Goal: Task Accomplishment & Management: Manage account settings

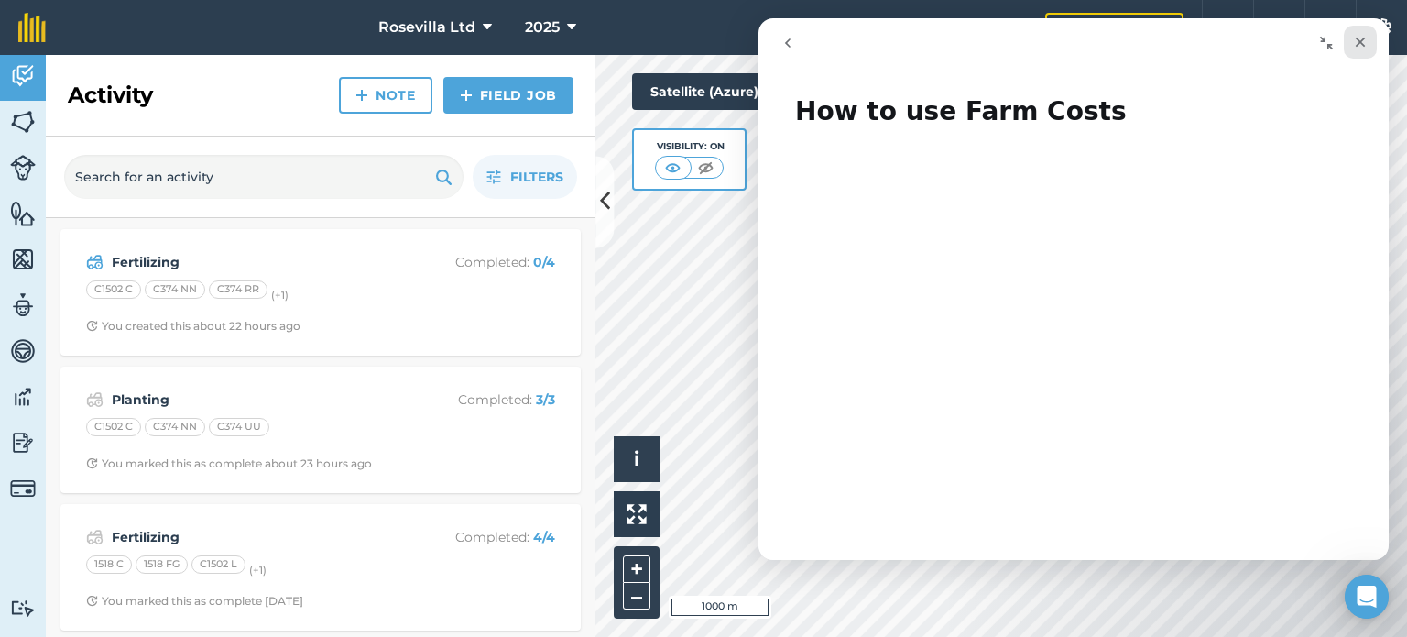
click at [1359, 36] on icon "Close" at bounding box center [1360, 42] width 15 height 15
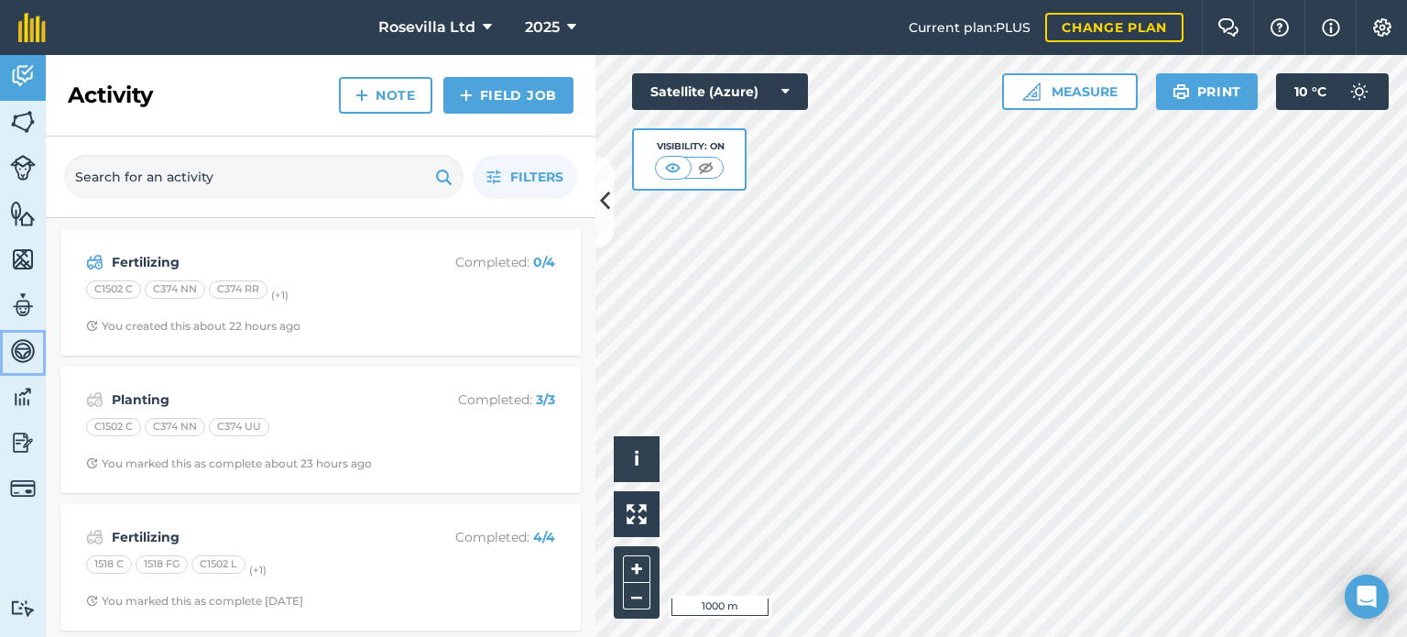
click at [18, 352] on img at bounding box center [23, 350] width 26 height 27
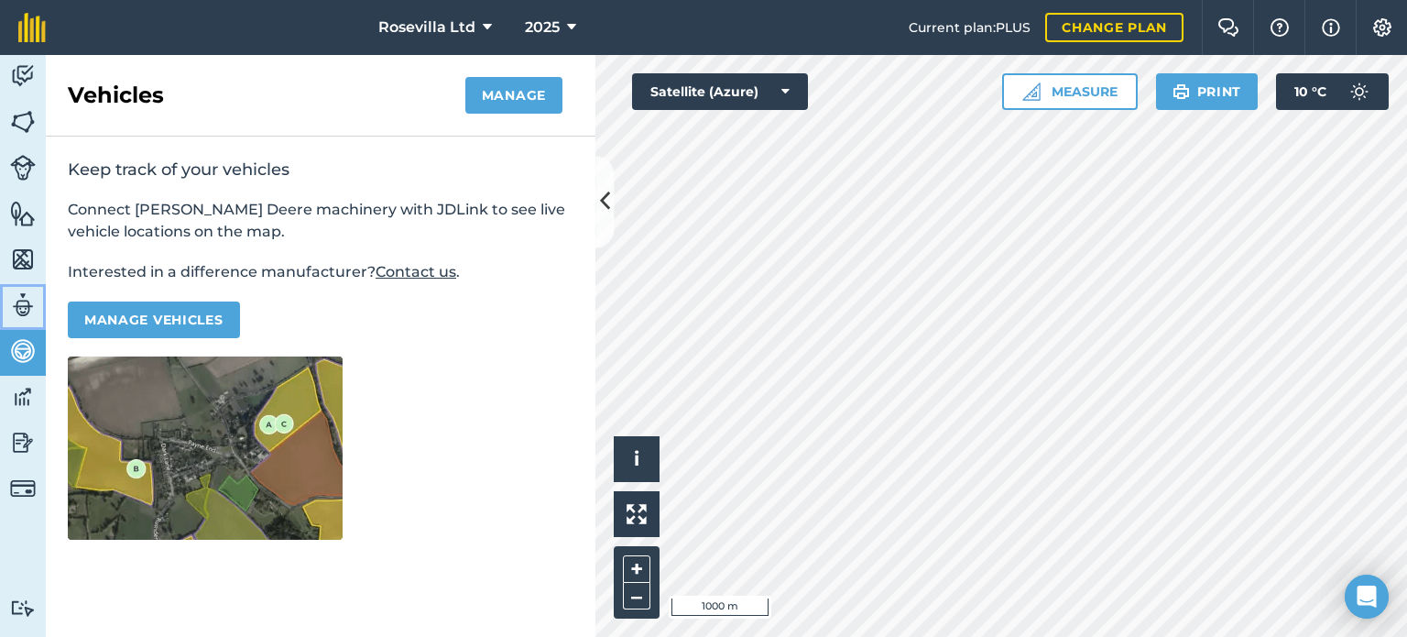
click at [26, 307] on img at bounding box center [23, 304] width 26 height 27
select select "MEMBER"
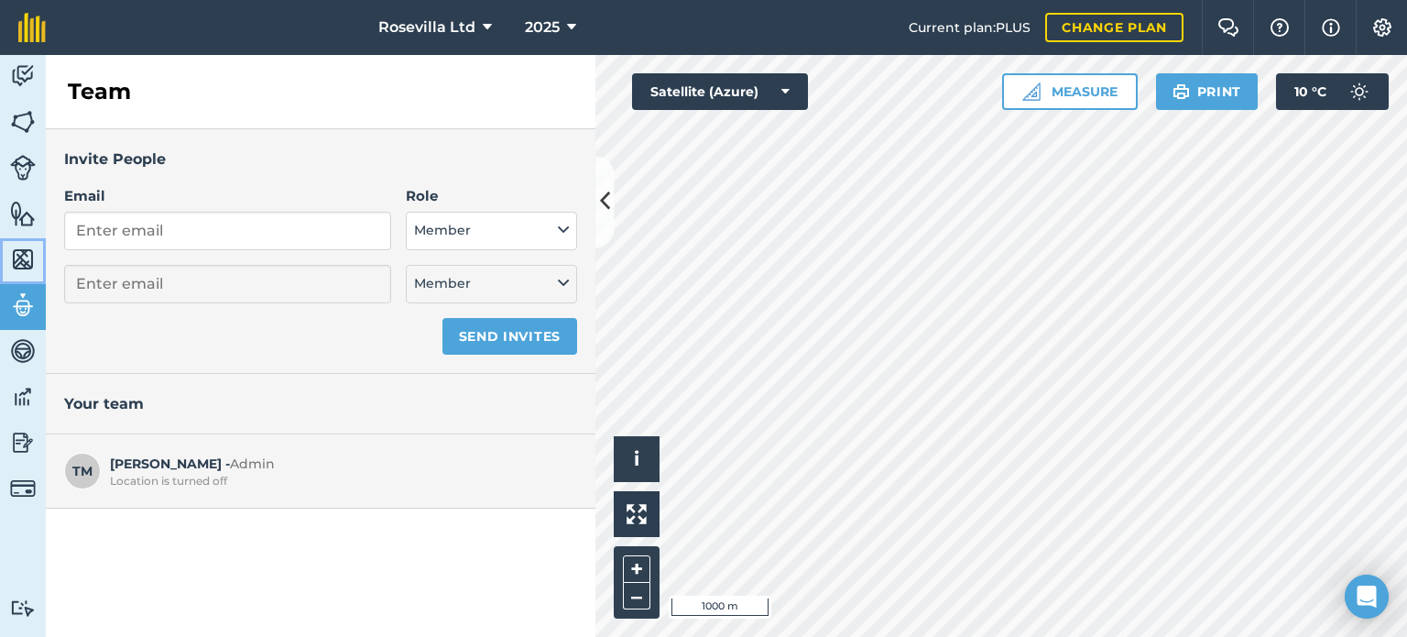
click at [24, 262] on img at bounding box center [23, 258] width 26 height 27
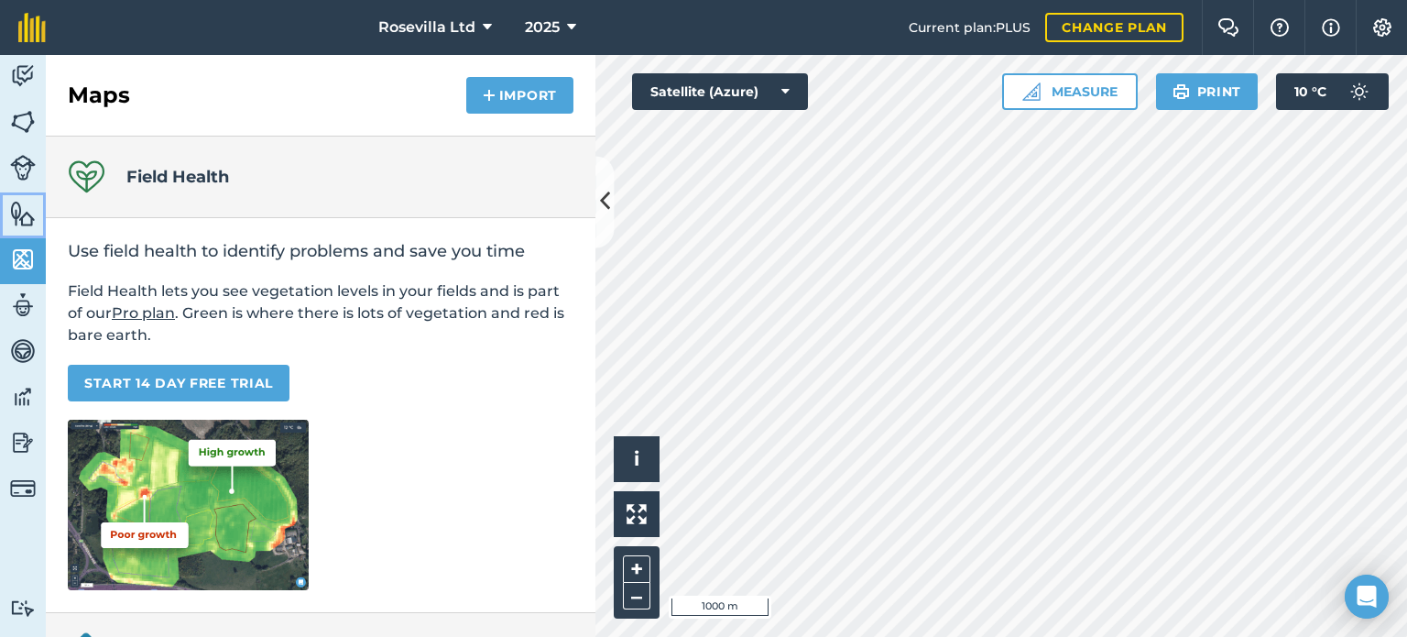
click at [18, 218] on img at bounding box center [23, 213] width 26 height 27
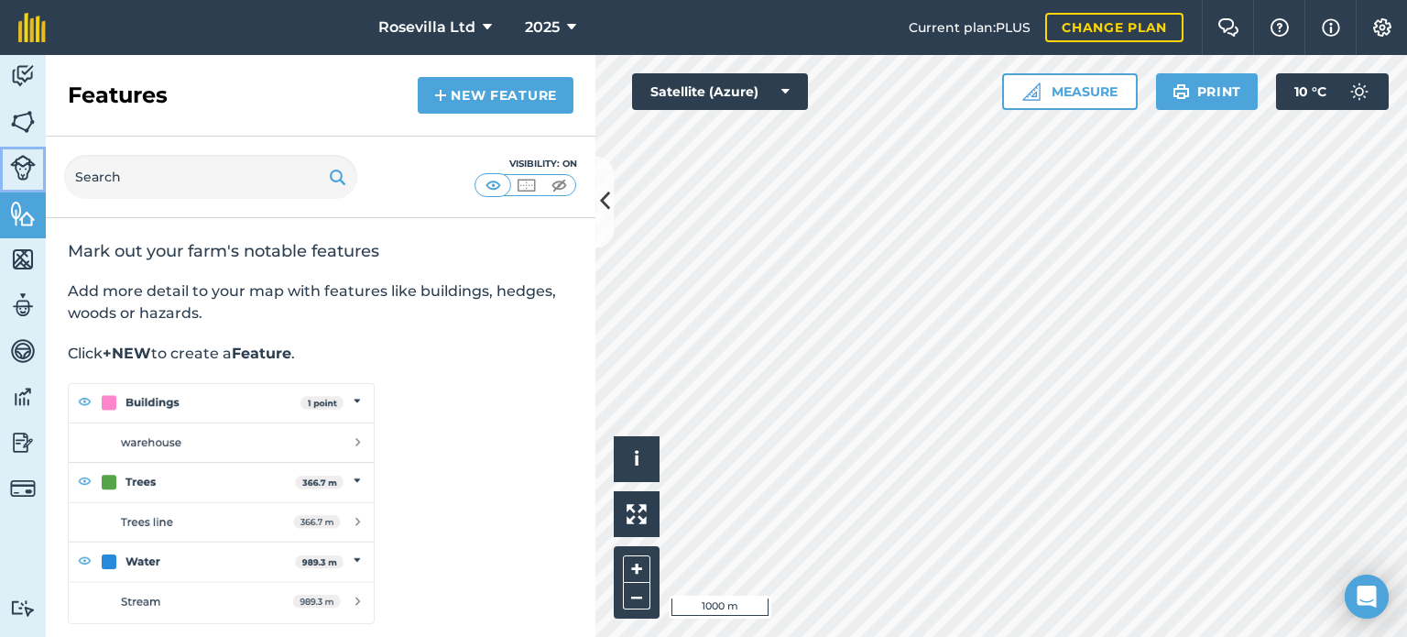
click at [27, 175] on img at bounding box center [23, 168] width 26 height 26
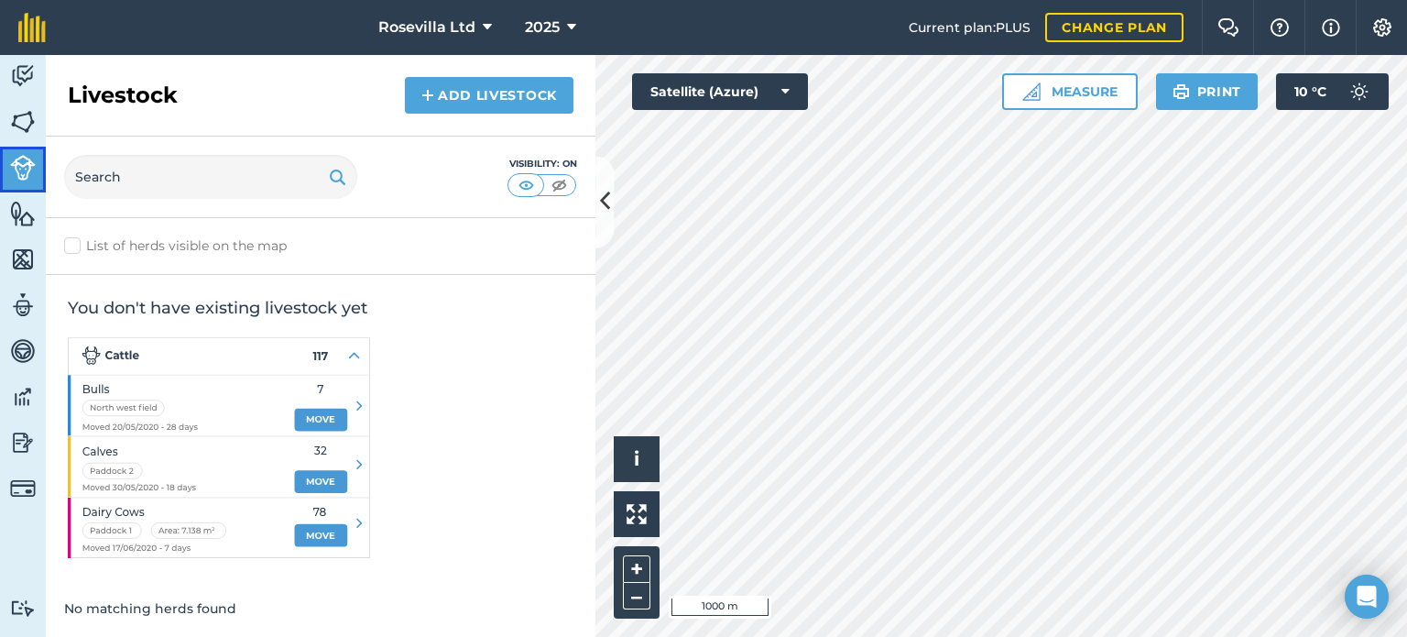
click at [27, 175] on img at bounding box center [23, 168] width 26 height 26
click at [26, 113] on img at bounding box center [23, 121] width 26 height 27
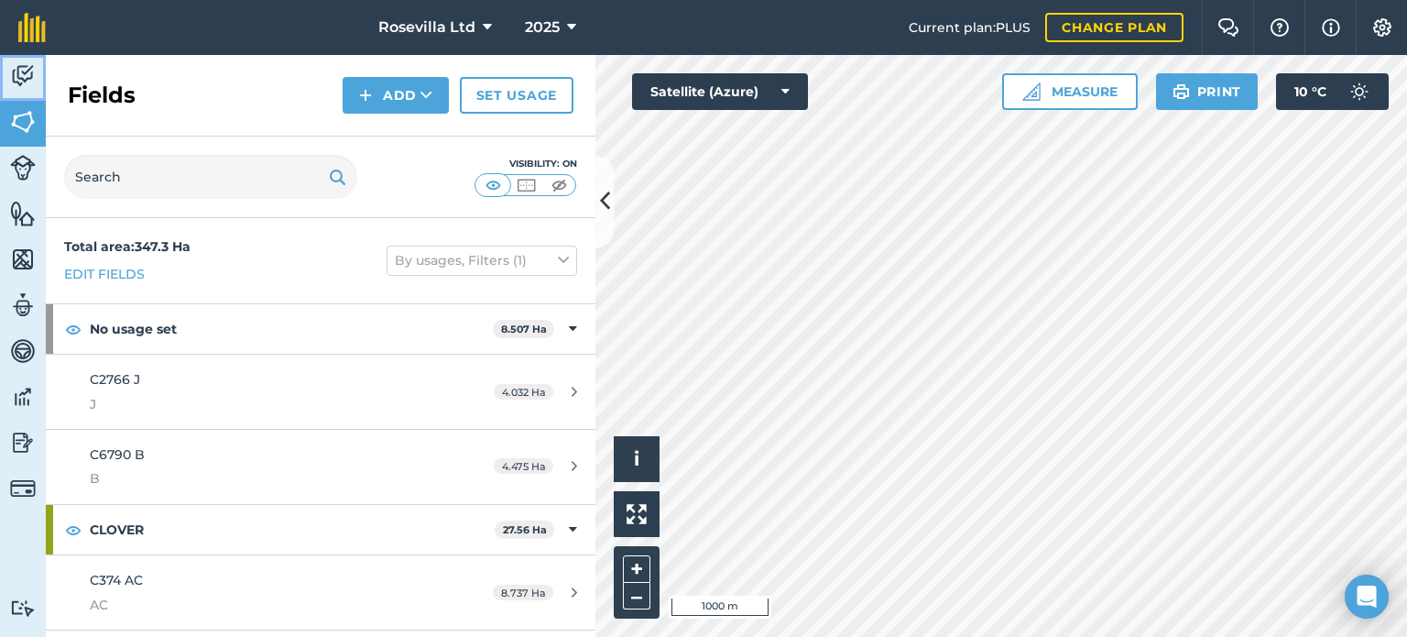
click at [23, 80] on img at bounding box center [23, 75] width 26 height 27
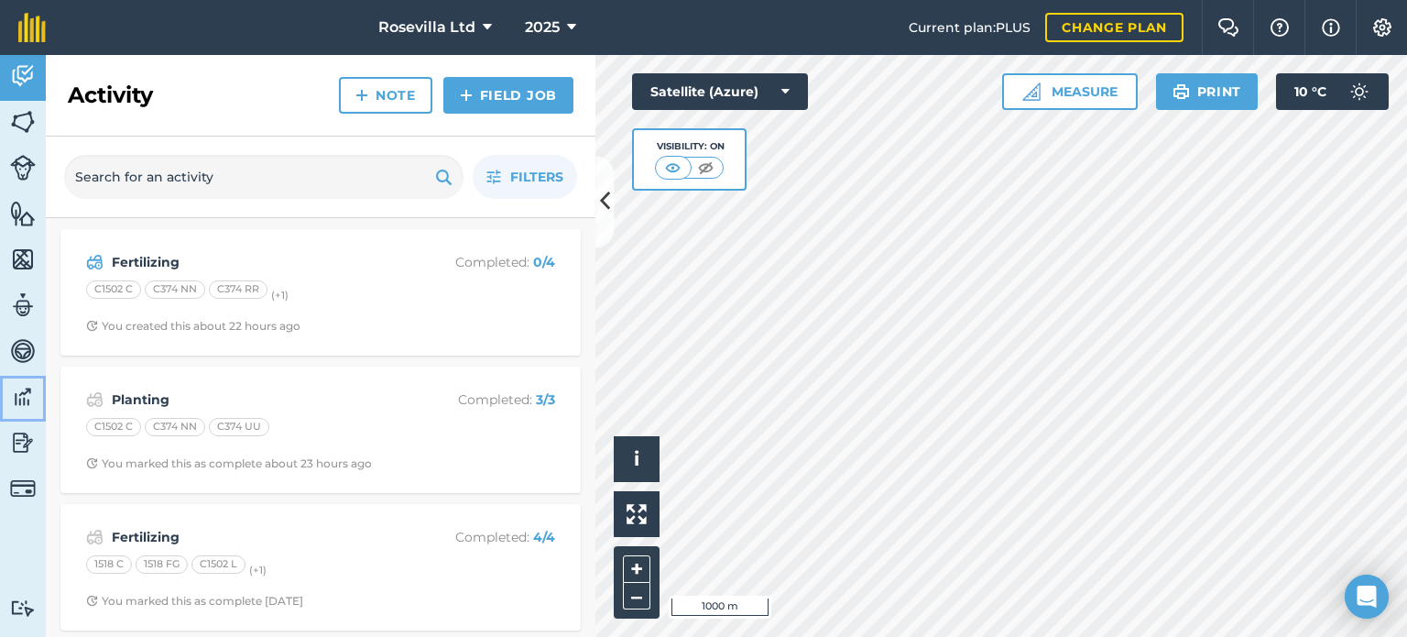
click at [25, 398] on img at bounding box center [23, 396] width 26 height 27
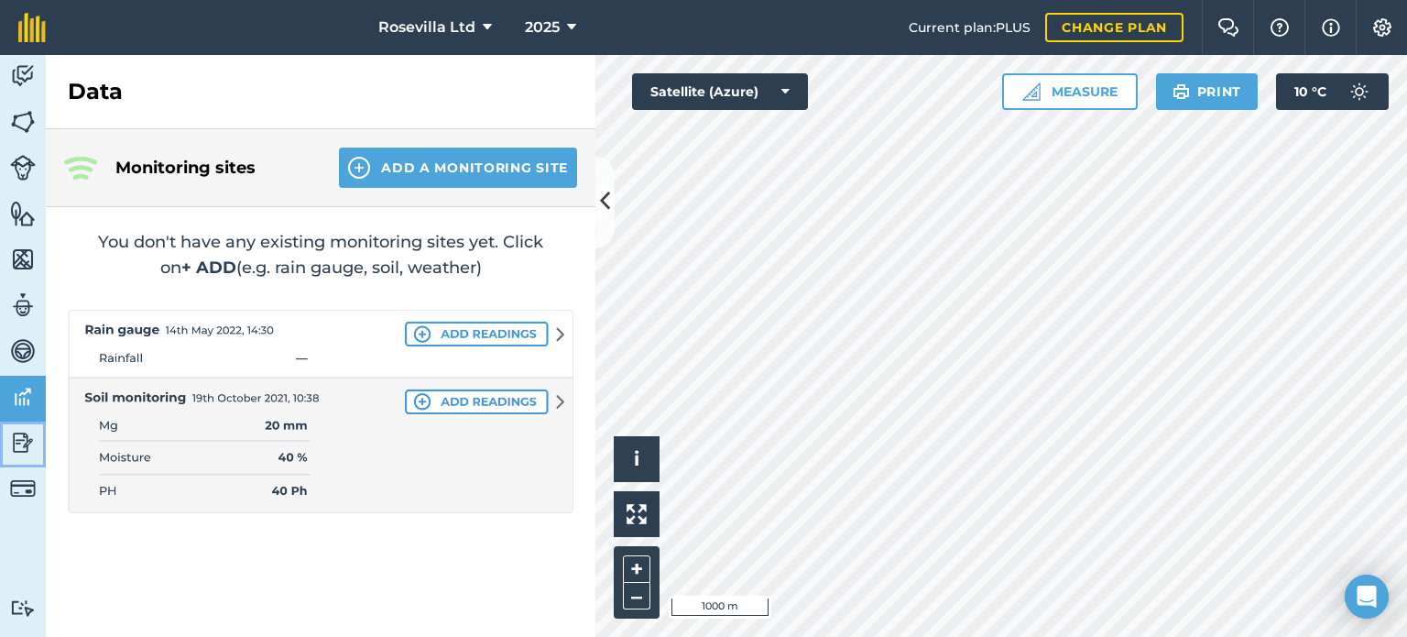
click at [27, 436] on img at bounding box center [23, 442] width 26 height 27
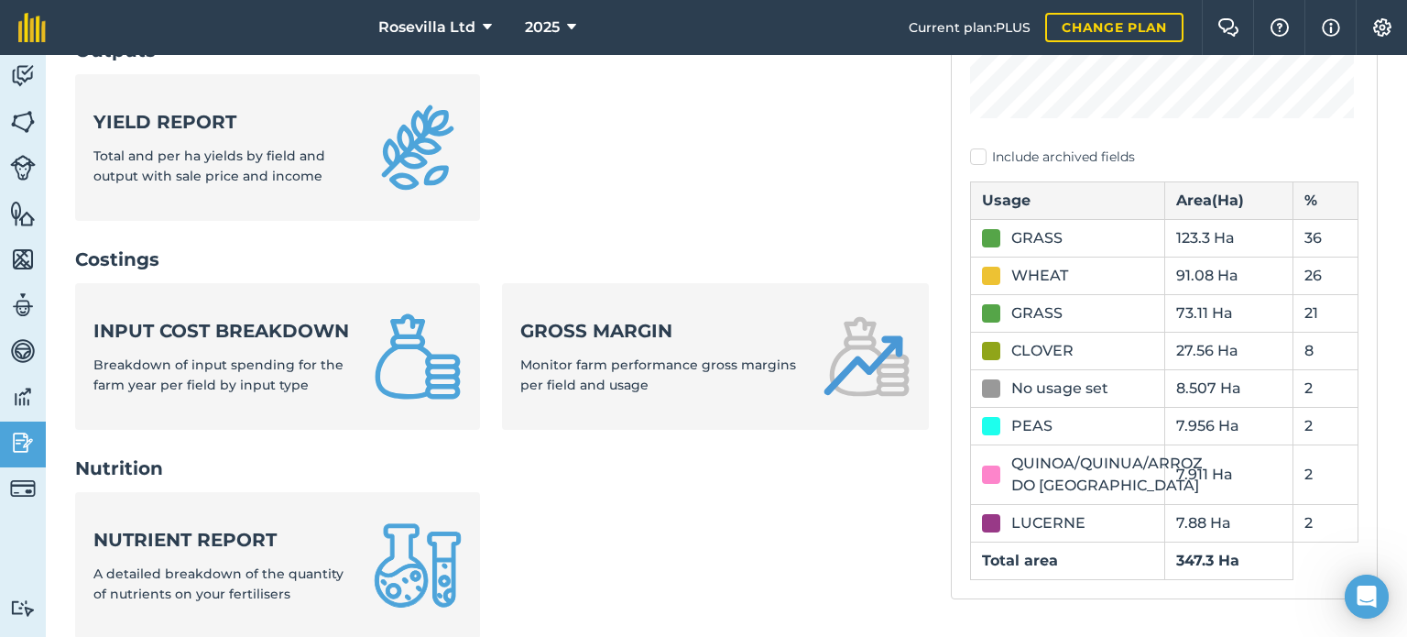
scroll to position [513, 0]
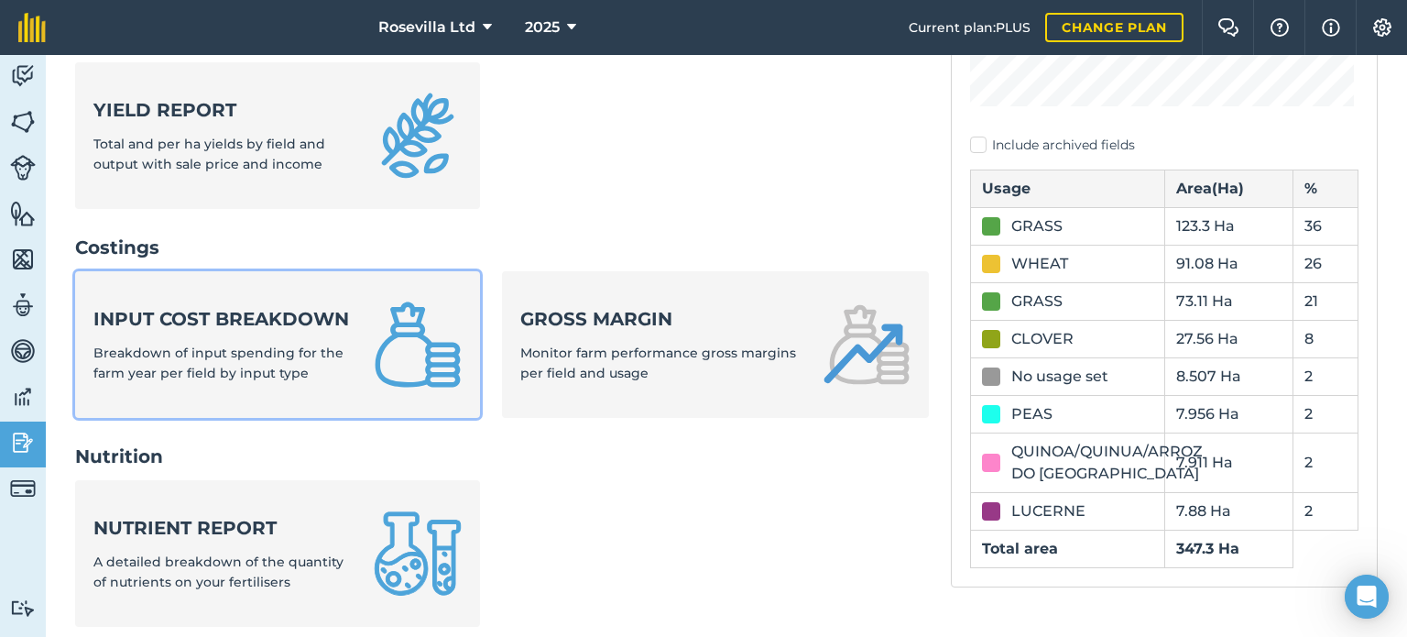
click at [365, 325] on link "Input cost breakdown Breakdown of input spending for the farm year per field by…" at bounding box center [277, 344] width 405 height 147
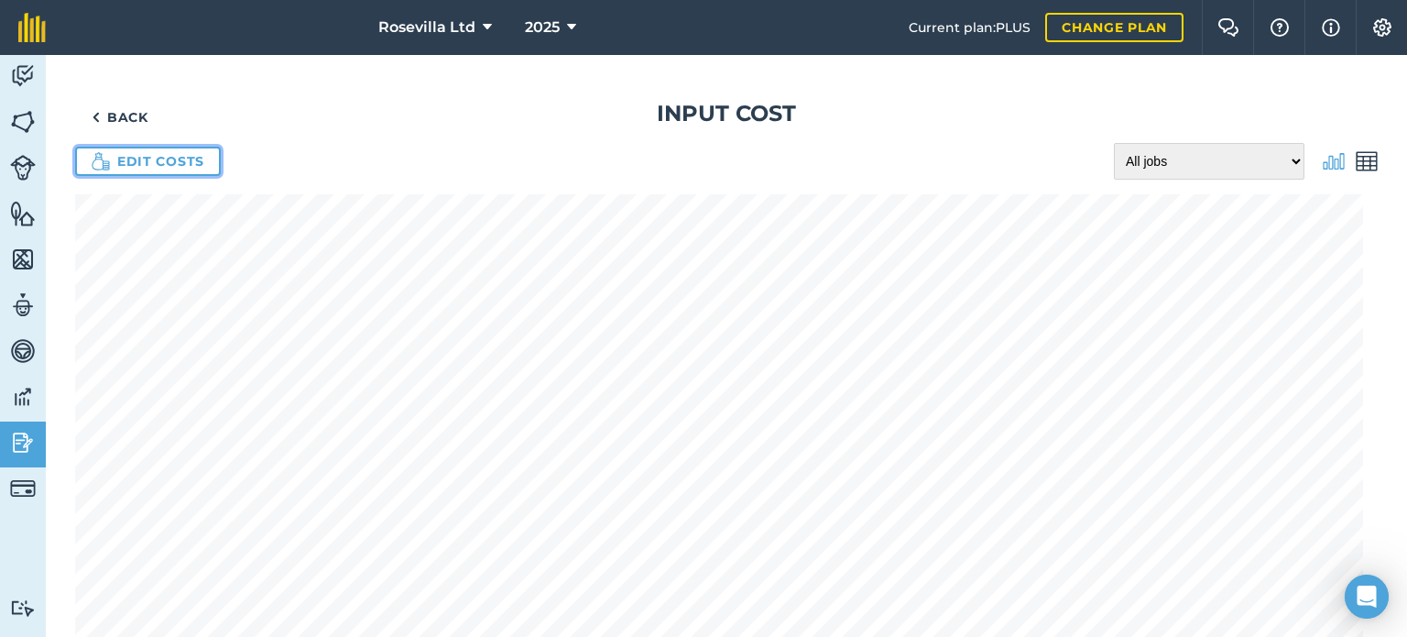
click at [161, 160] on link "Edit costs" at bounding box center [148, 161] width 146 height 29
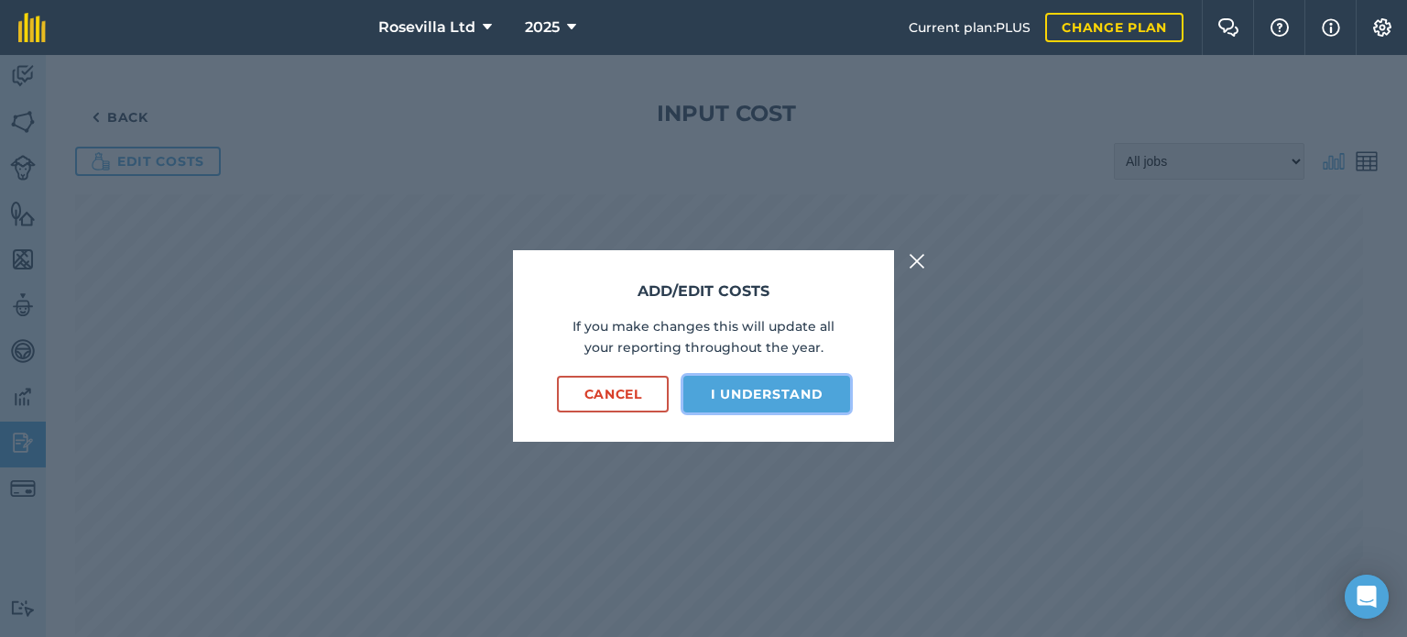
click at [724, 390] on button "I understand" at bounding box center [766, 394] width 167 height 37
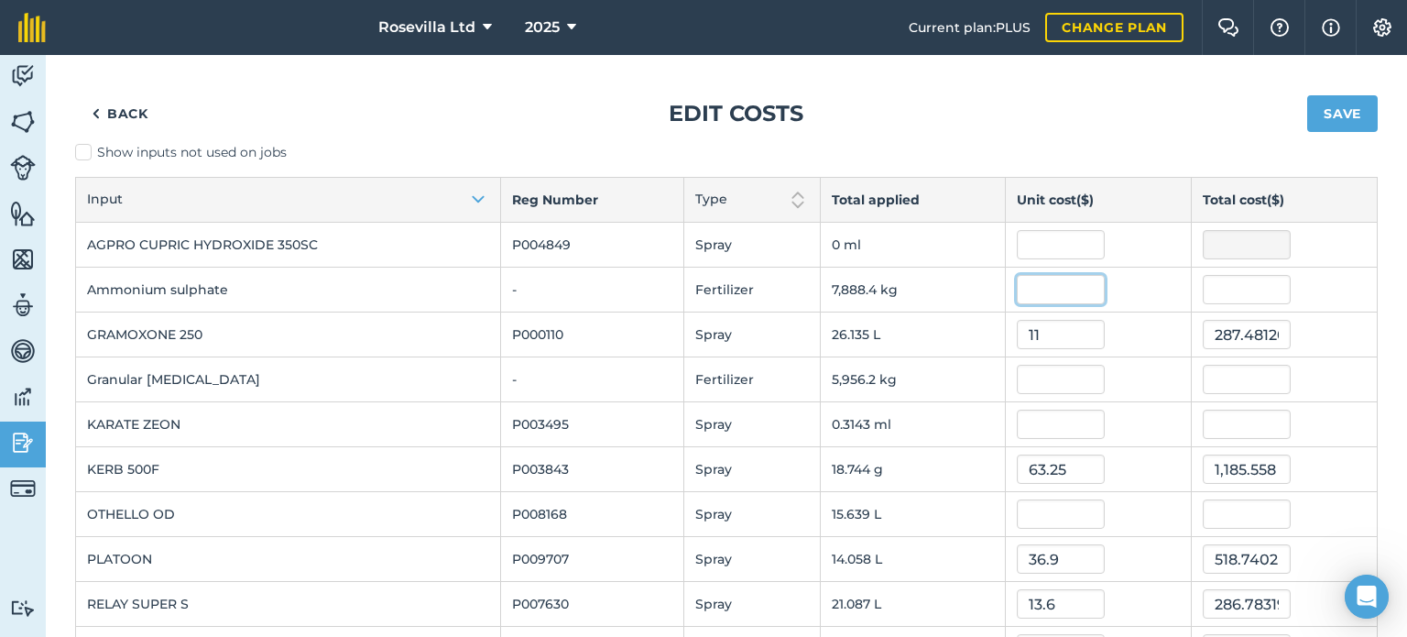
click at [1022, 289] on input "text" at bounding box center [1061, 289] width 88 height 29
type input "563"
type input "4,441,144.1465"
click at [1048, 376] on input "text" at bounding box center [1061, 379] width 88 height 29
type input "953"
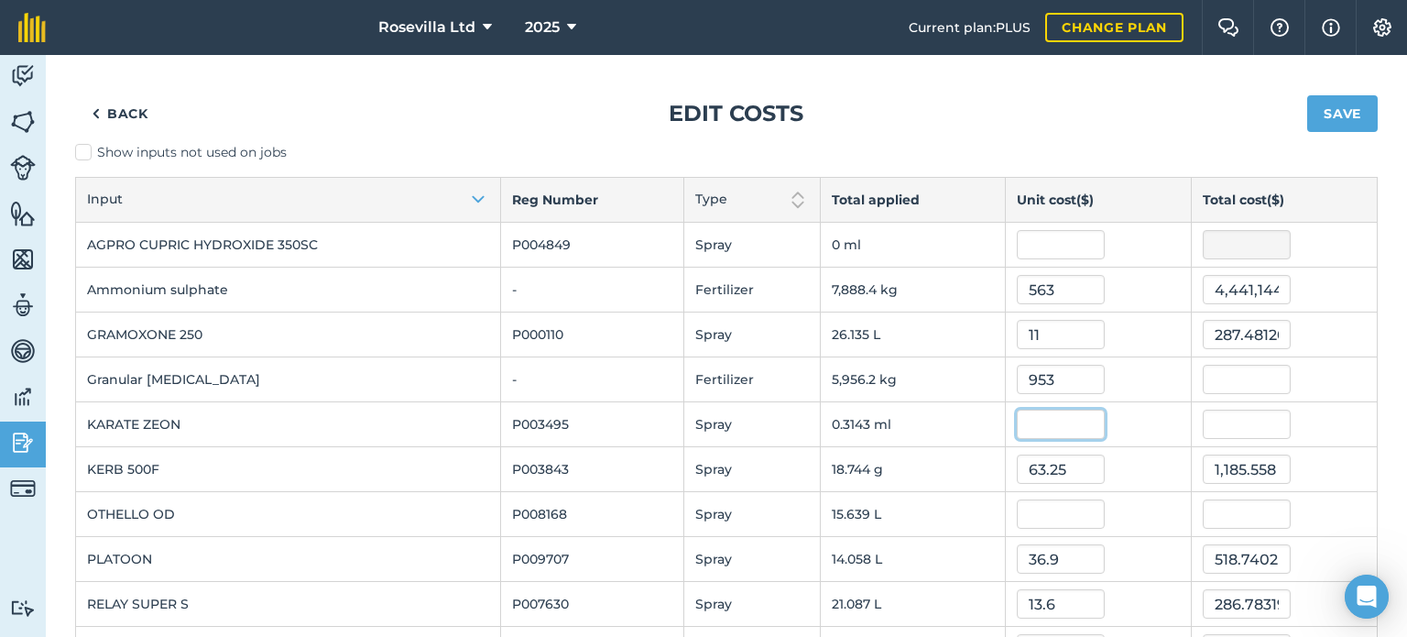
type input "5,676,256.5034"
click at [1033, 419] on input "text" at bounding box center [1061, 423] width 88 height 29
type input "462"
type input "145.21432464"
click at [1020, 510] on input "text" at bounding box center [1061, 513] width 88 height 29
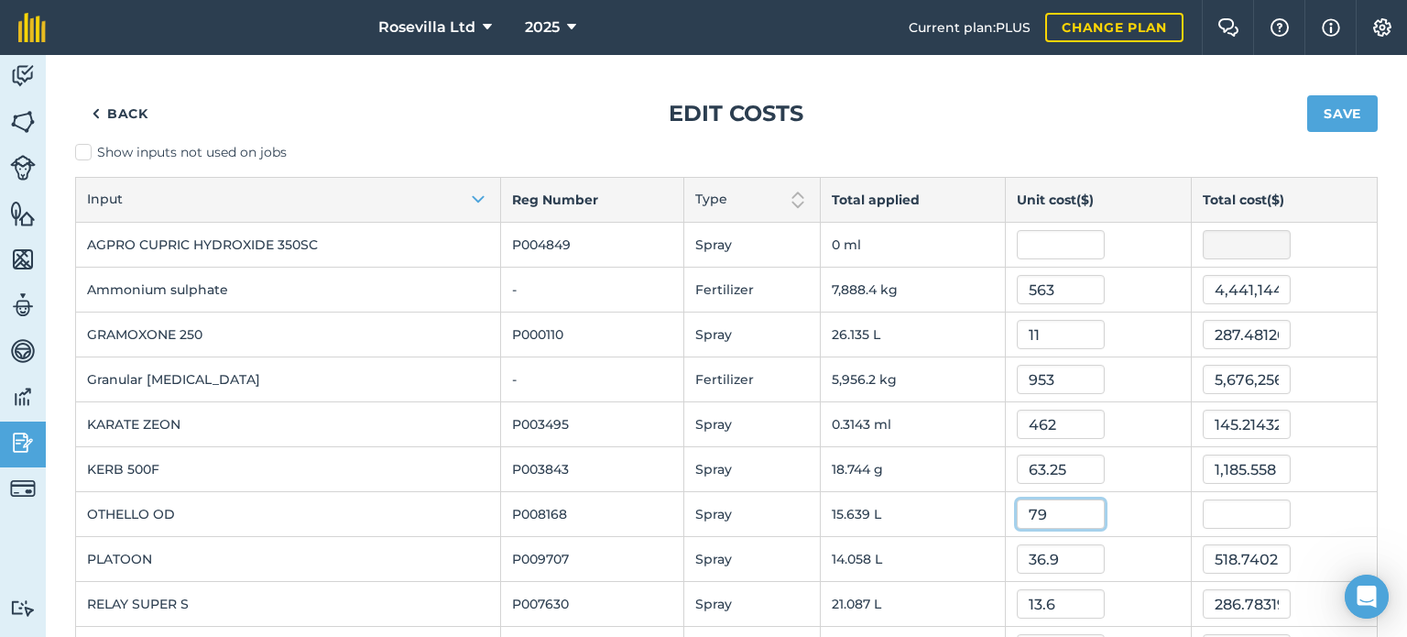
type input "79"
type input "1,235.444186"
click at [1336, 109] on button "Save" at bounding box center [1342, 113] width 71 height 37
